Goal: Information Seeking & Learning: Learn about a topic

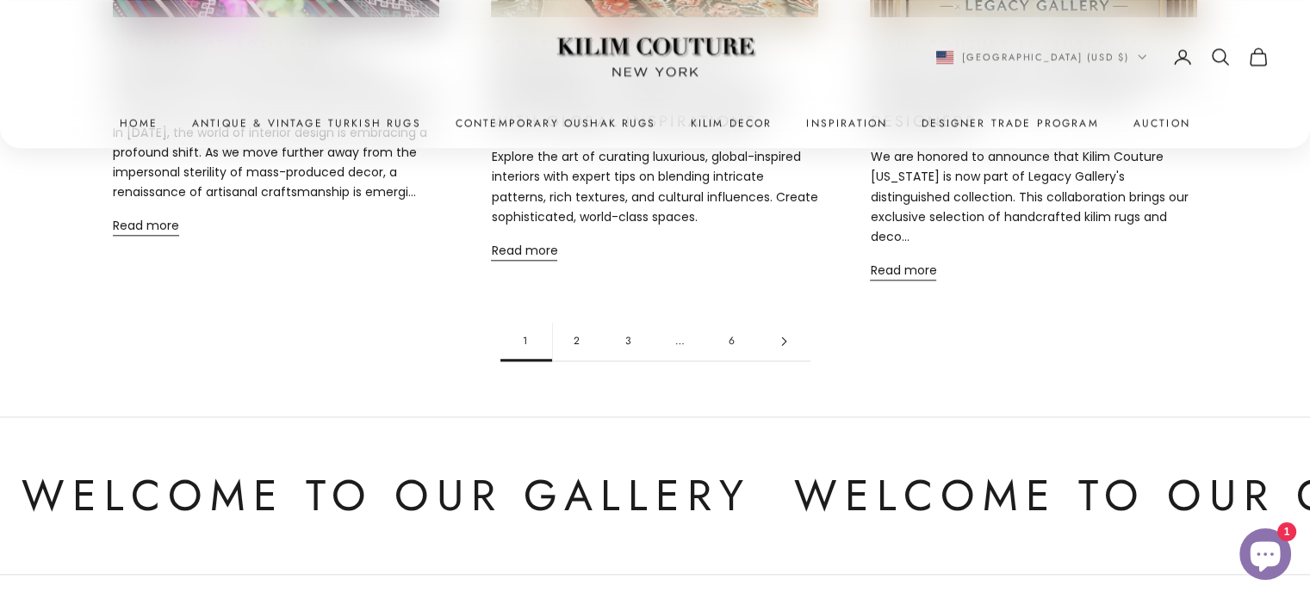
scroll to position [1873, 0]
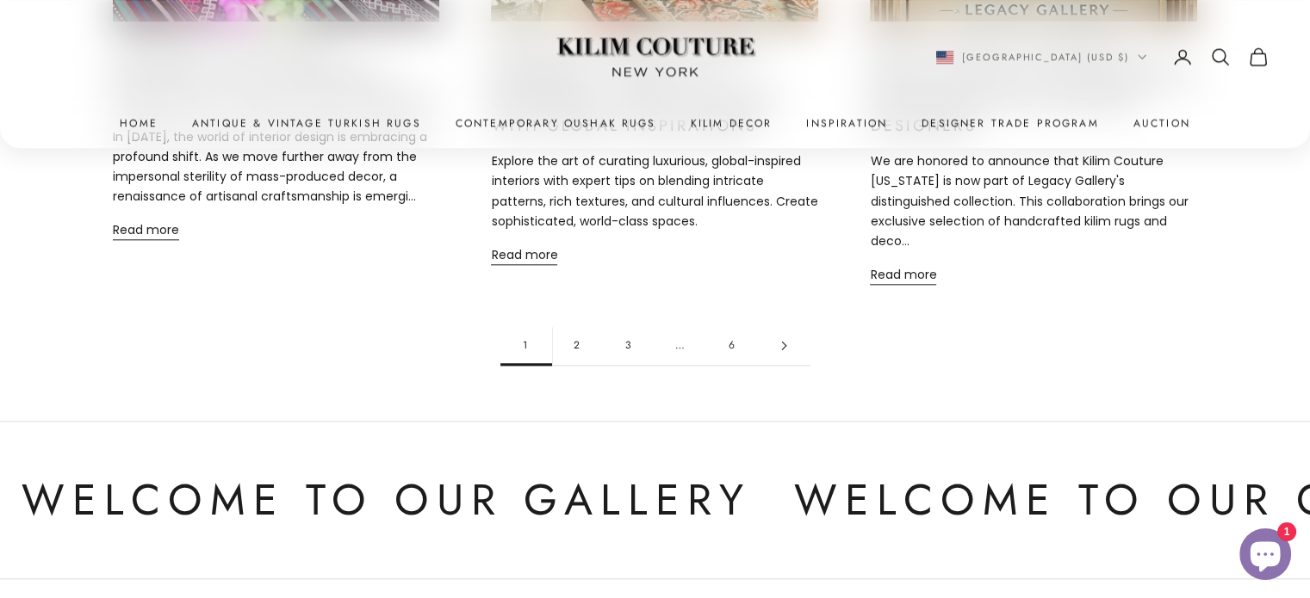
click at [593, 326] on link "2" at bounding box center [578, 345] width 52 height 39
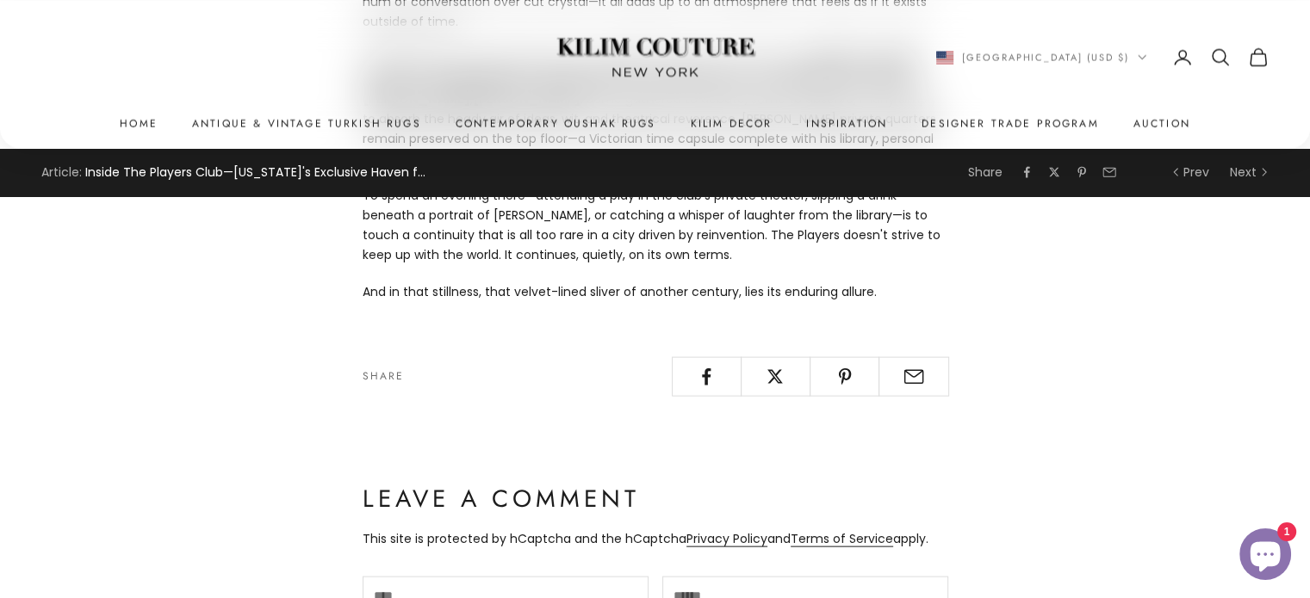
scroll to position [3555, 0]
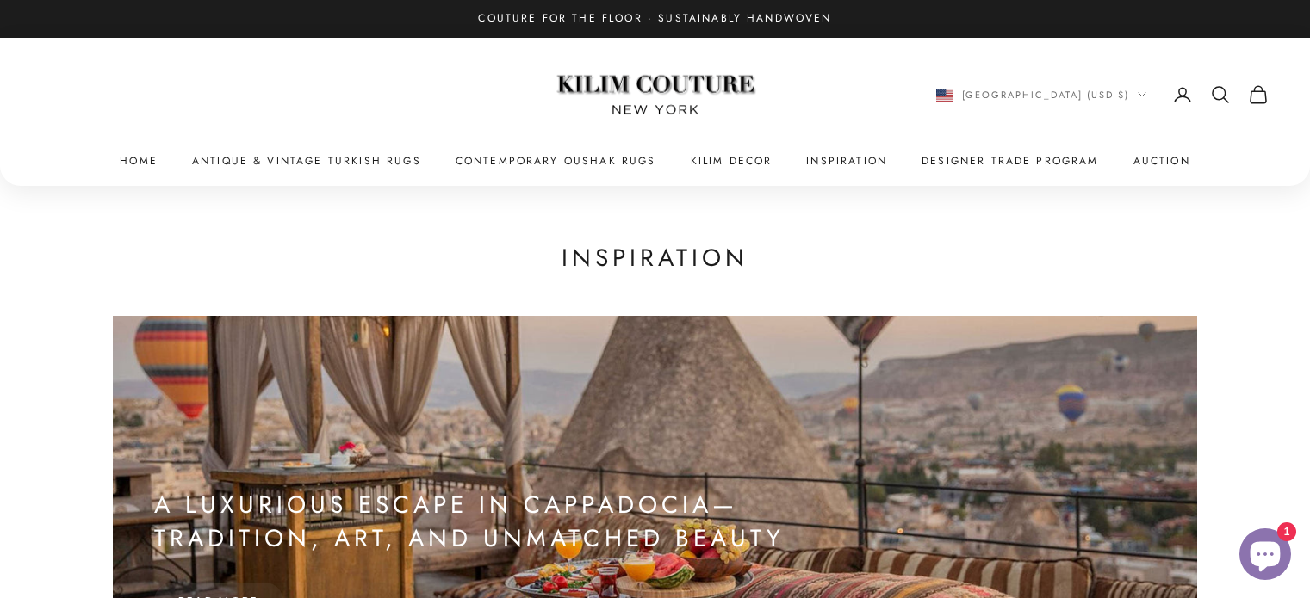
scroll to position [133, 0]
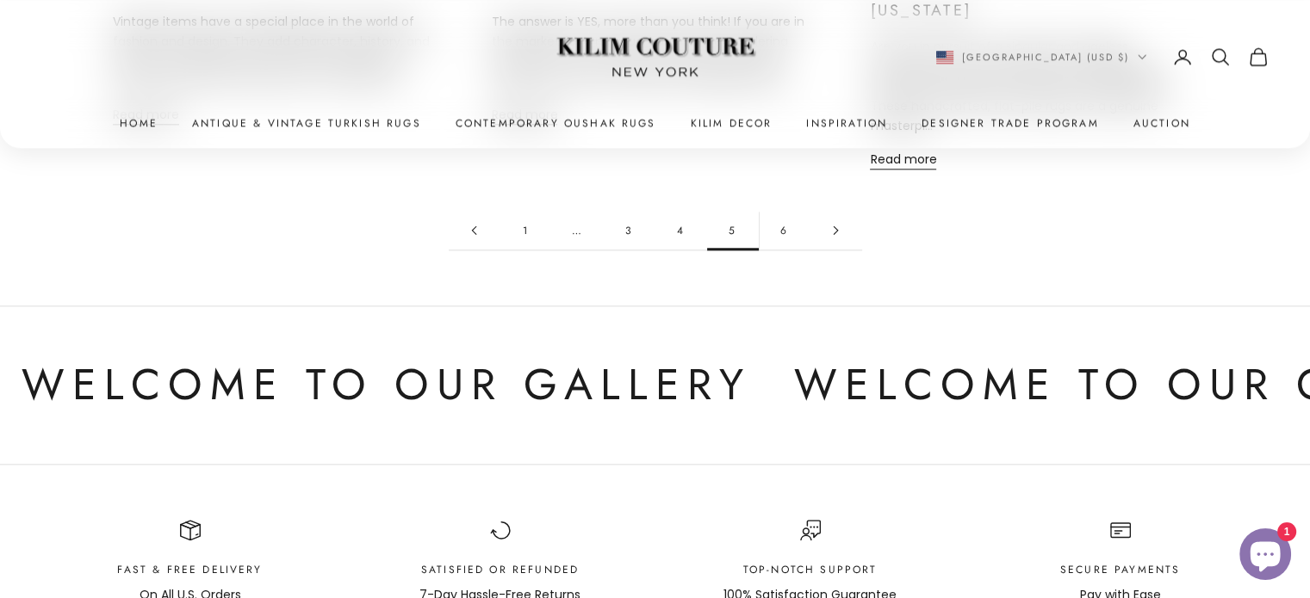
scroll to position [1874, 0]
click at [775, 223] on link "6" at bounding box center [785, 230] width 52 height 39
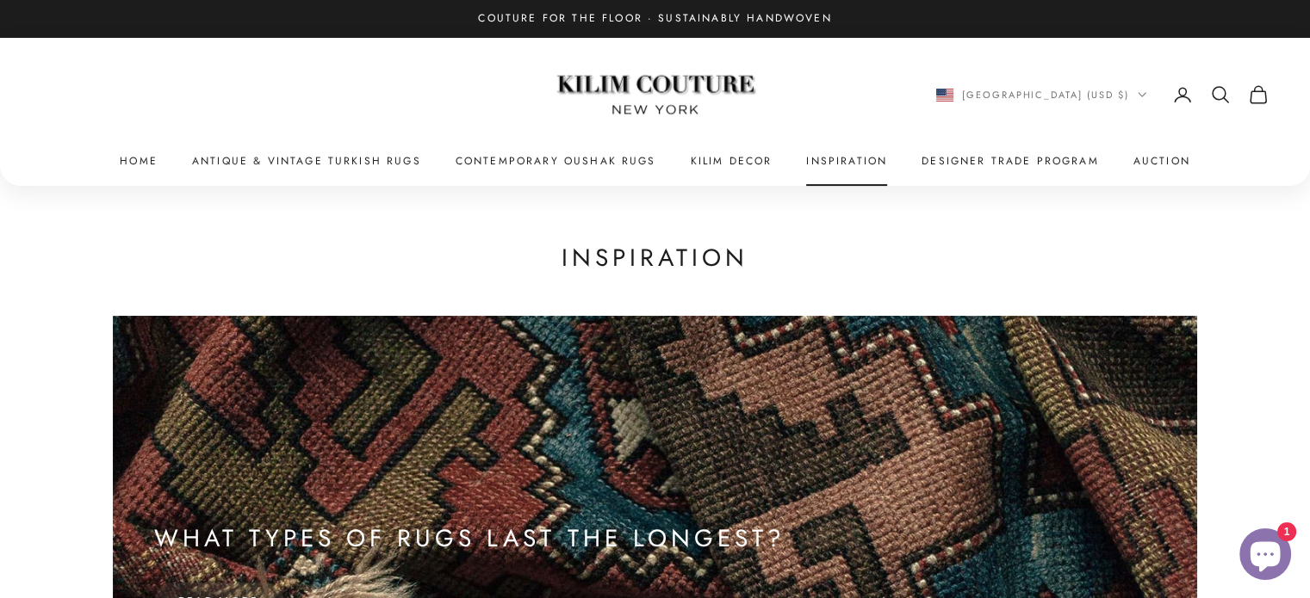
click at [847, 167] on link "Inspiration" at bounding box center [846, 160] width 81 height 17
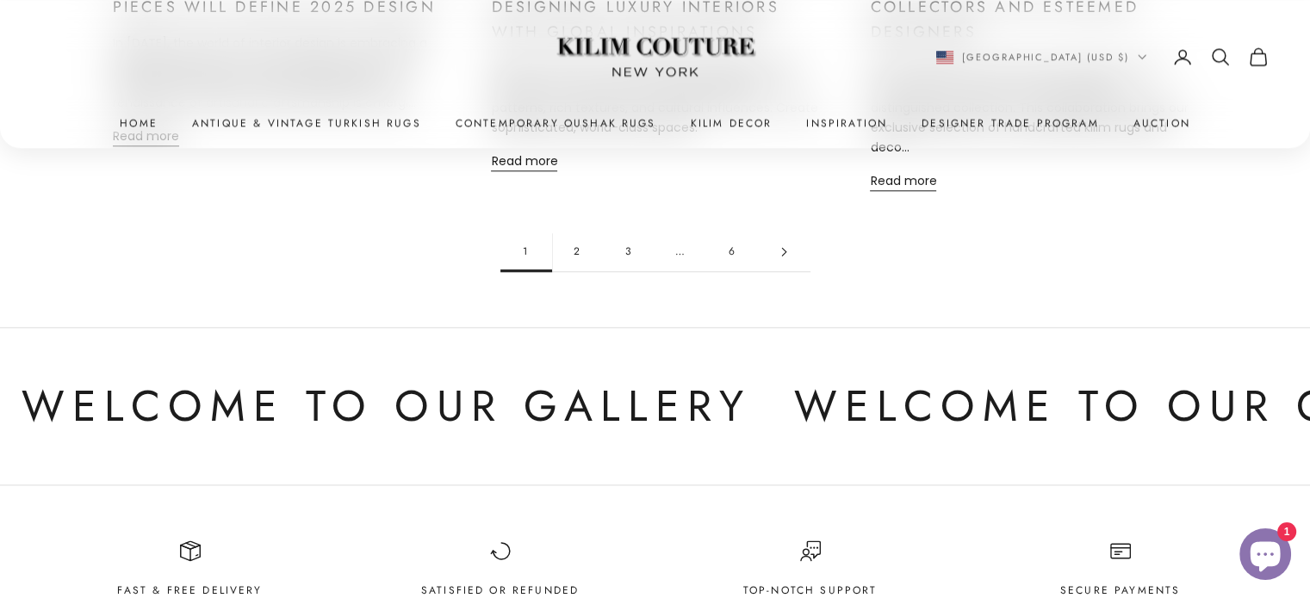
scroll to position [1973, 0]
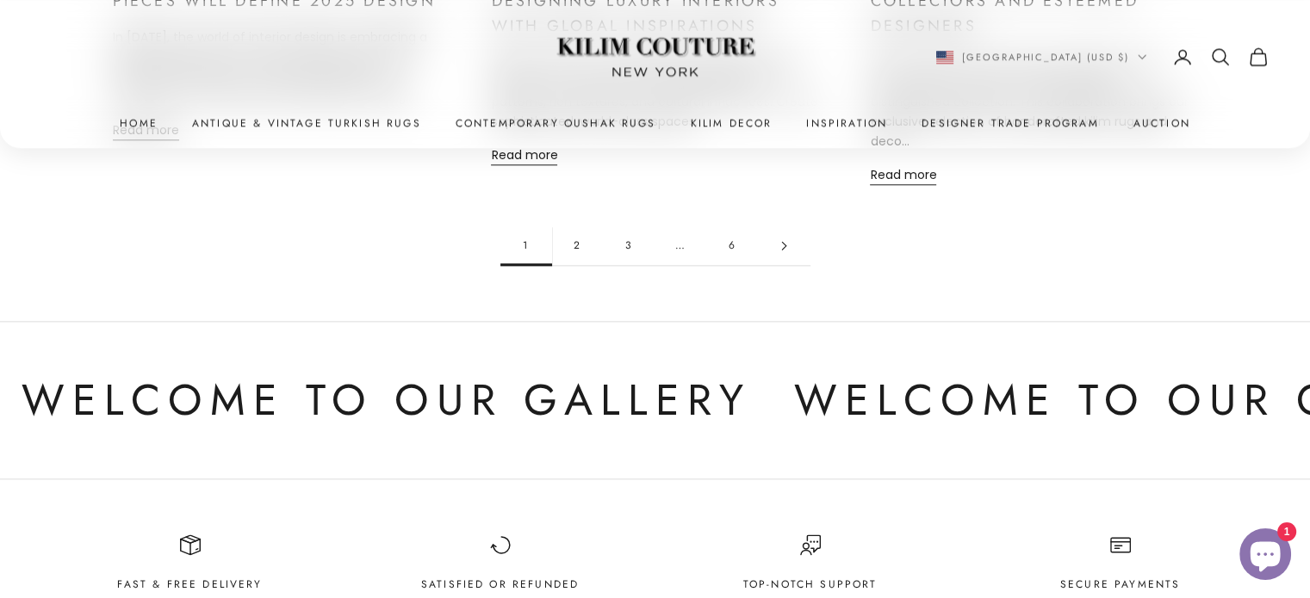
click at [583, 226] on link "2" at bounding box center [578, 245] width 52 height 39
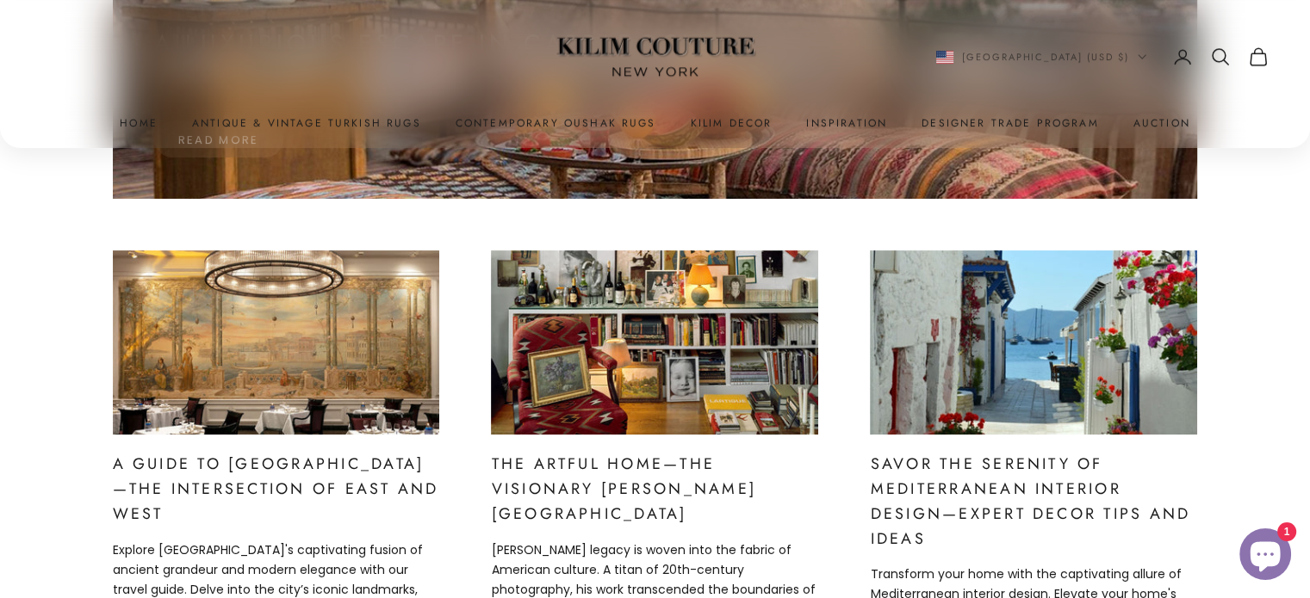
scroll to position [643, 0]
